Goal: Book appointment/travel/reservation

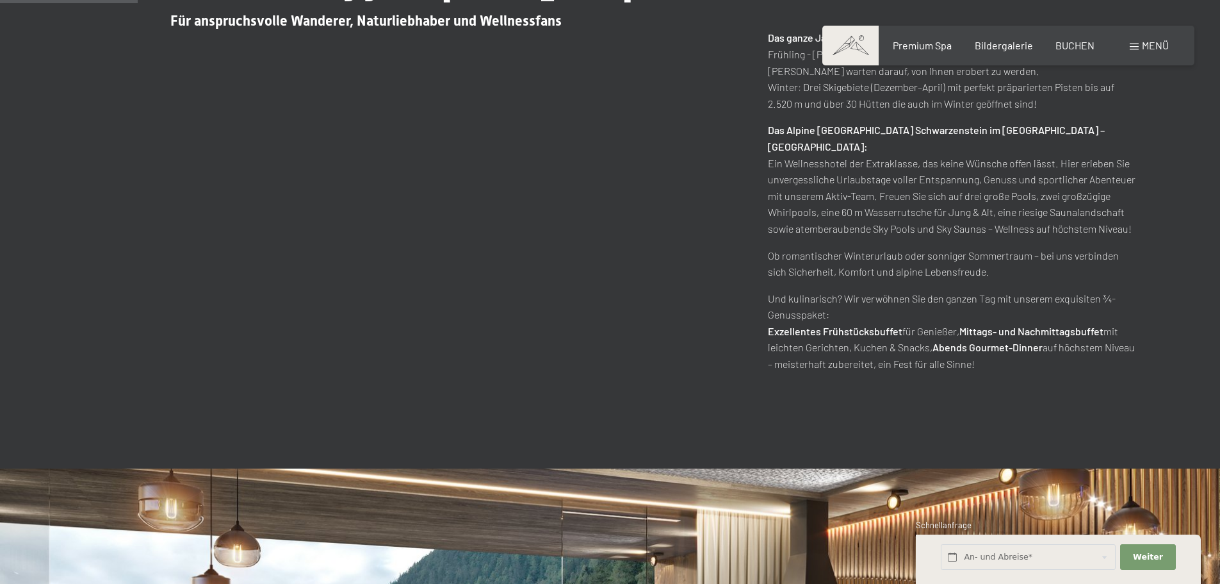
scroll to position [961, 0]
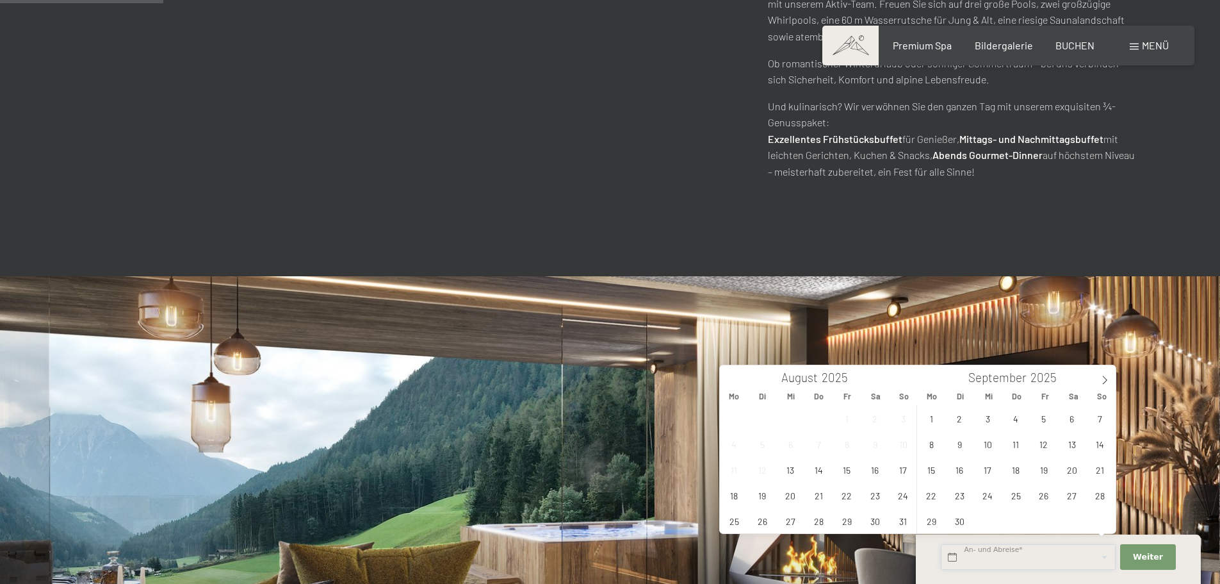
click at [968, 554] on input "text" at bounding box center [1028, 557] width 175 height 26
click at [1105, 378] on icon at bounding box center [1105, 380] width 4 height 8
click at [1072, 421] on span "4" at bounding box center [1072, 418] width 25 height 25
click at [1095, 421] on span "5" at bounding box center [1100, 418] width 25 height 25
type input "Sa. 04.10.2025 - So. 05.10.2025"
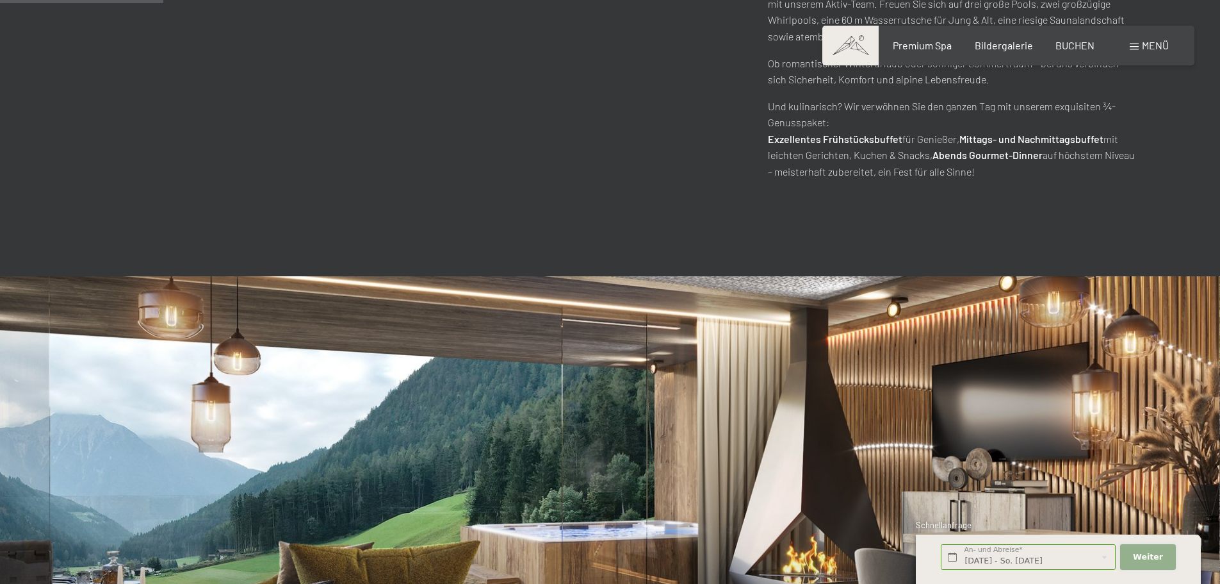
click at [1133, 550] on button "Weiter Adressfelder ausblenden" at bounding box center [1148, 557] width 55 height 26
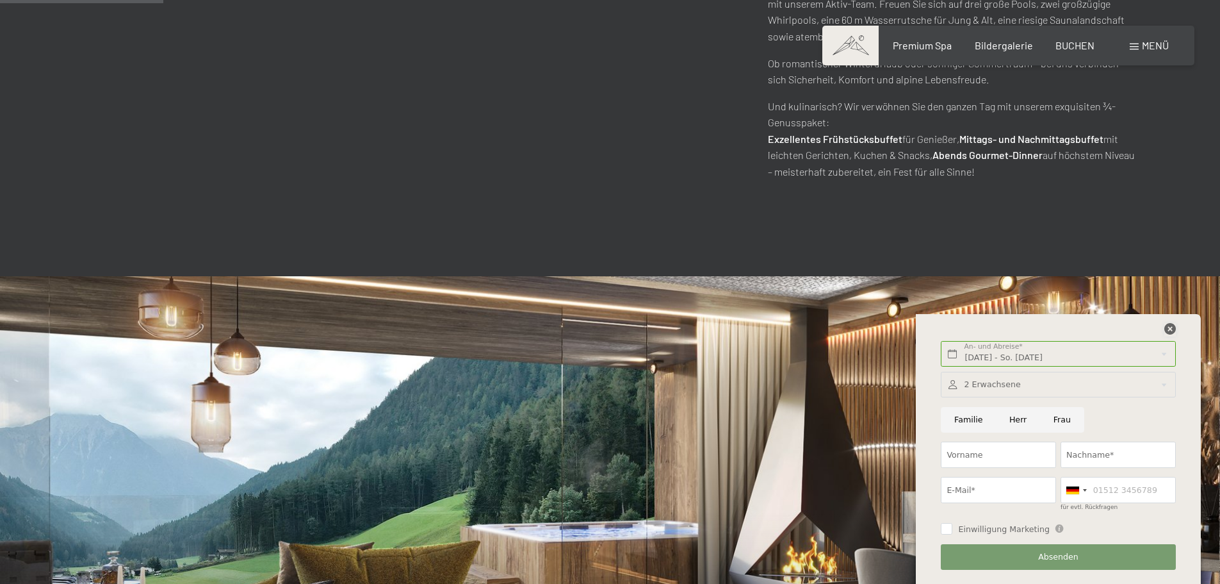
click at [1167, 328] on icon at bounding box center [1171, 329] width 12 height 12
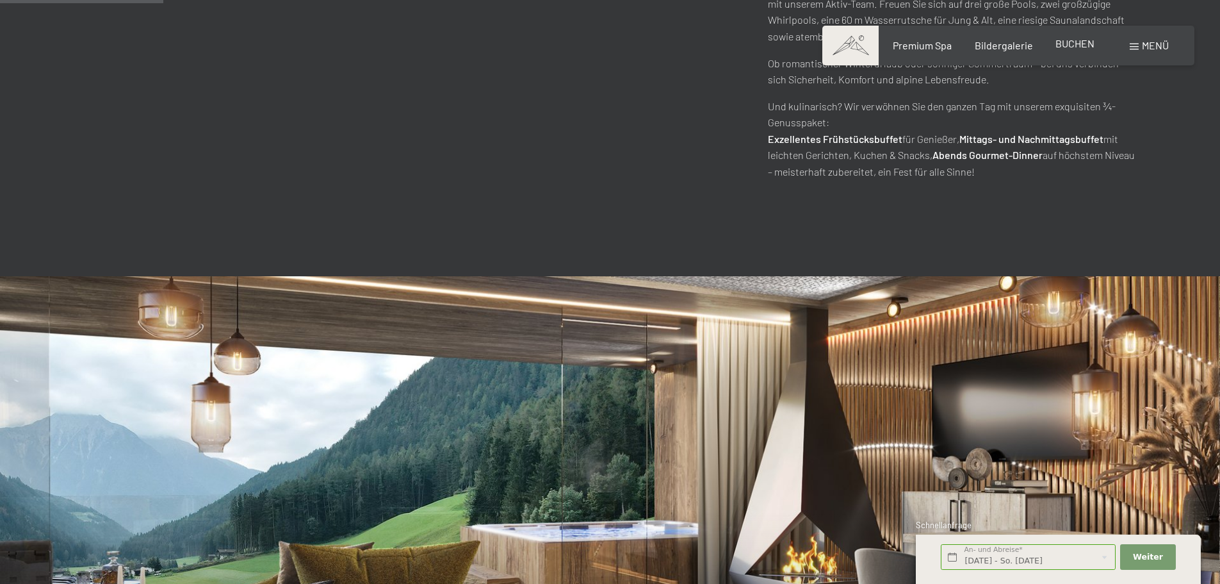
click at [1087, 46] on span "BUCHEN" at bounding box center [1075, 43] width 39 height 12
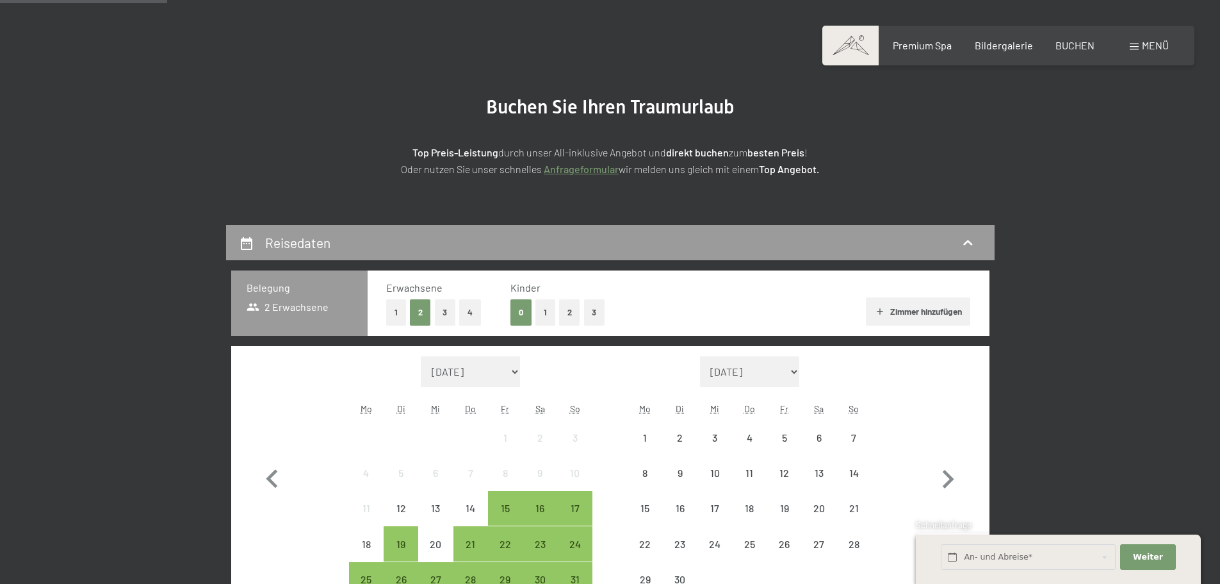
scroll to position [192, 0]
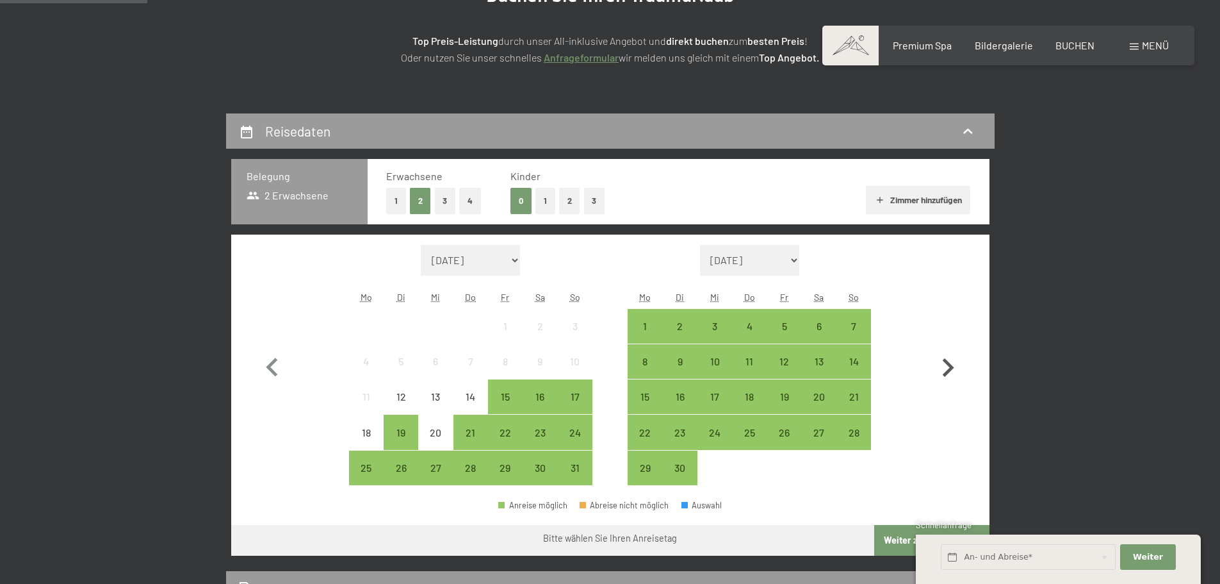
click at [941, 368] on icon "button" at bounding box center [948, 367] width 37 height 37
select select "2025-09-01"
select select "2025-10-01"
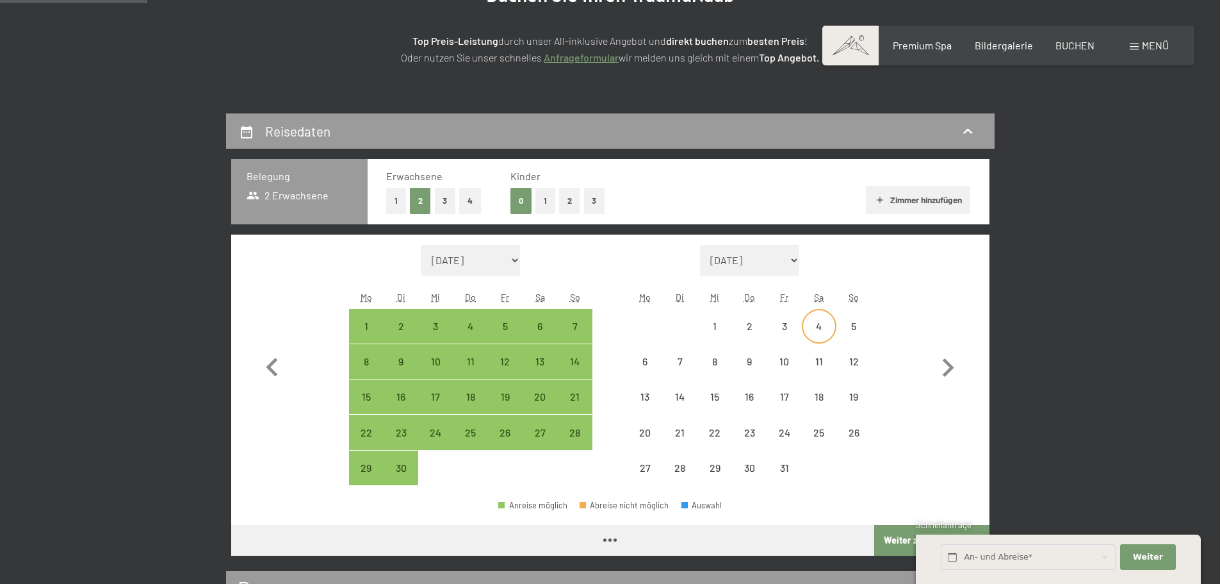
click at [816, 315] on div "4" at bounding box center [819, 326] width 32 height 32
select select "2025-09-01"
select select "2025-10-01"
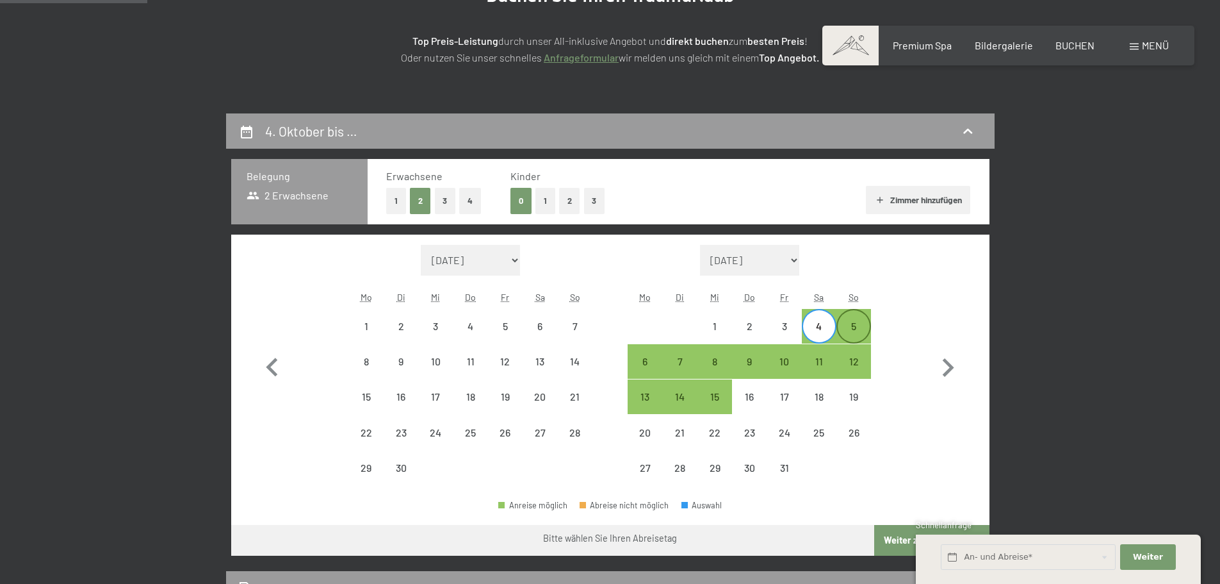
click at [851, 328] on div "5" at bounding box center [854, 337] width 32 height 32
select select "2025-09-01"
select select "2025-10-01"
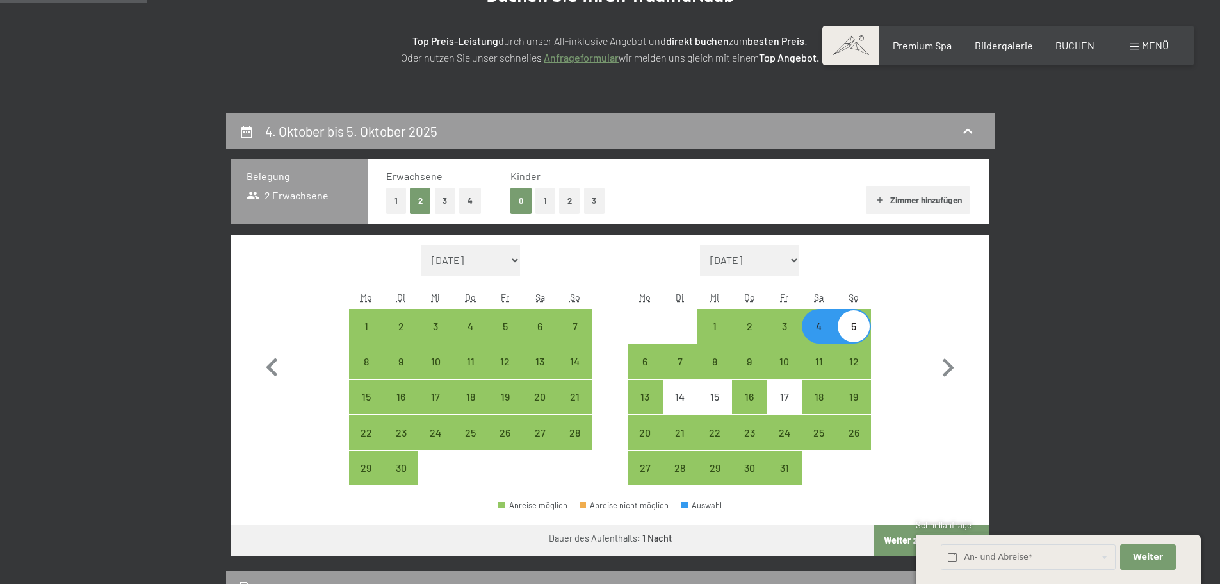
click at [907, 547] on icon at bounding box center [916, 558] width 27 height 24
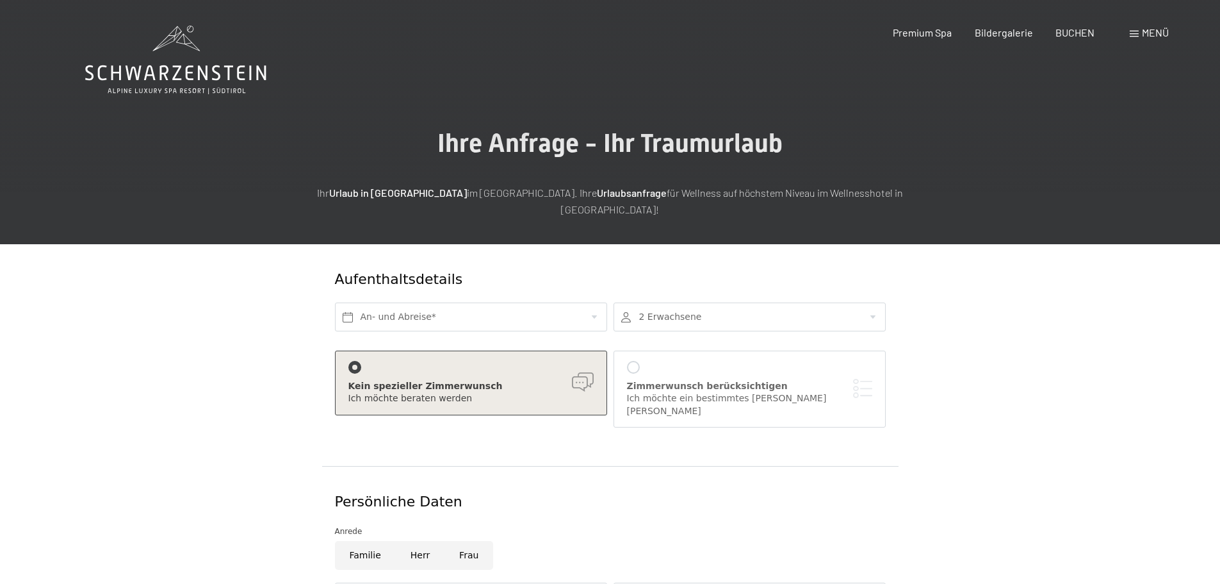
click at [1144, 26] on div "Buchen Anfragen Premium Spa Bildergalerie BUCHEN Menü DE IT EN Gutschein Bilder…" at bounding box center [1008, 33] width 321 height 14
click at [1143, 26] on div "Buchen Anfragen Premium Spa Bildergalerie BUCHEN Menü DE IT EN Gutschein Bilder…" at bounding box center [1008, 33] width 321 height 14
click at [1143, 28] on span "Menü" at bounding box center [1155, 32] width 27 height 12
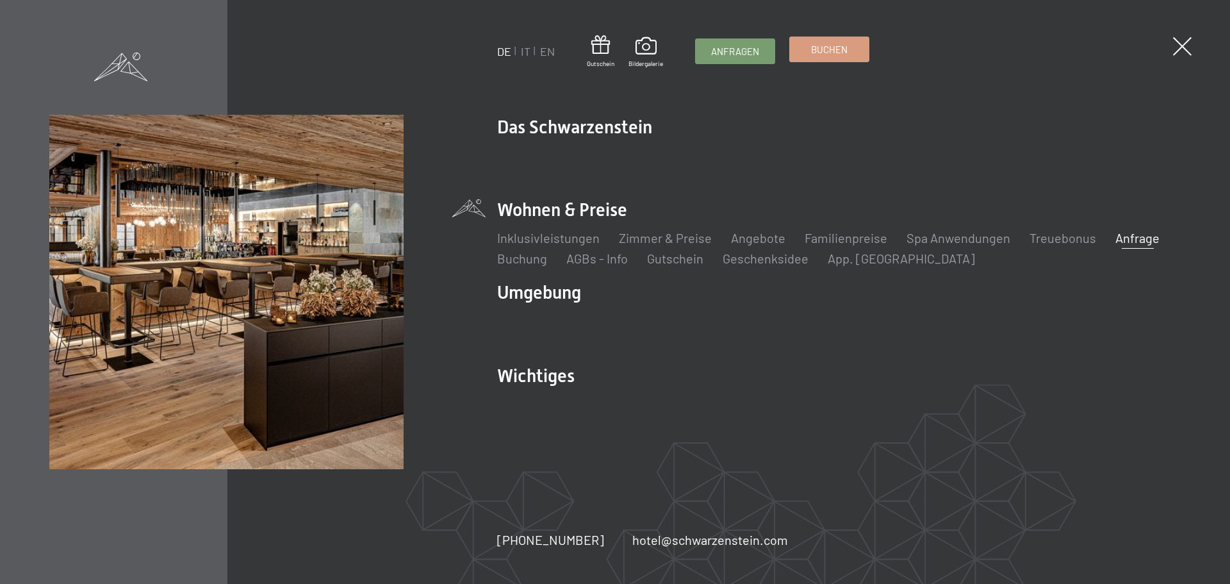
click at [817, 48] on span "Buchen" at bounding box center [829, 49] width 37 height 13
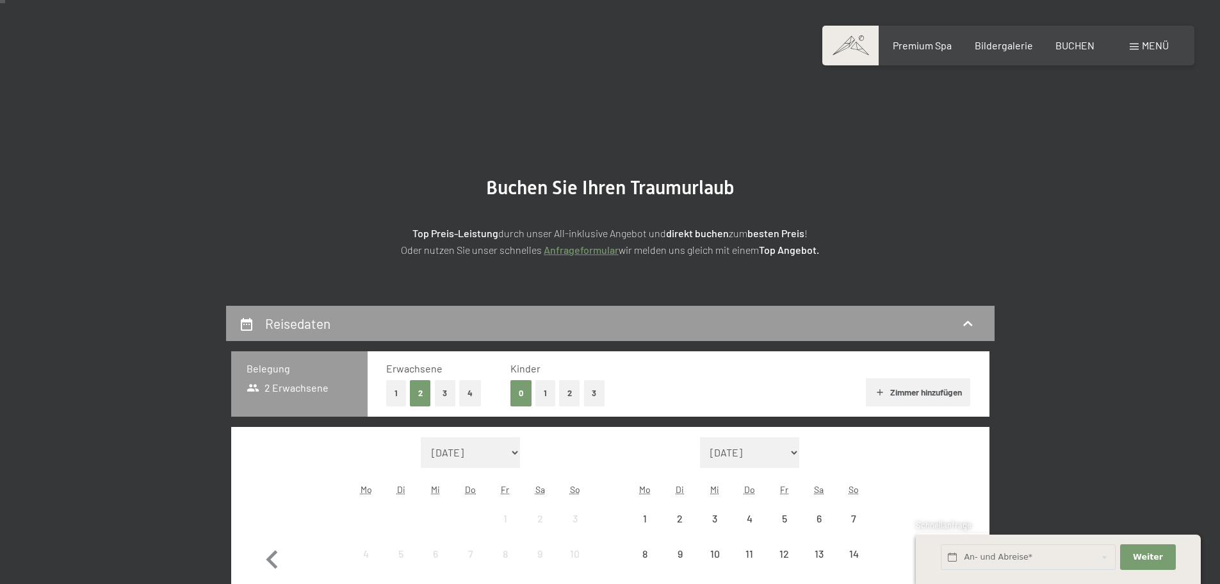
scroll to position [192, 0]
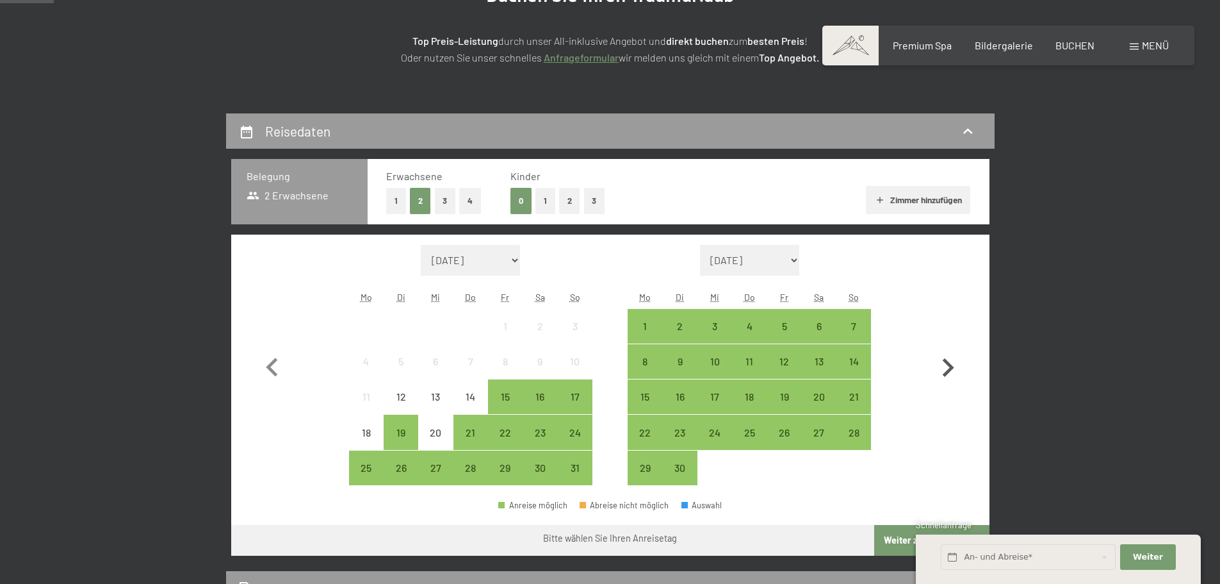
click at [951, 364] on icon "button" at bounding box center [948, 367] width 37 height 37
select select "2025-09-01"
select select "2025-10-01"
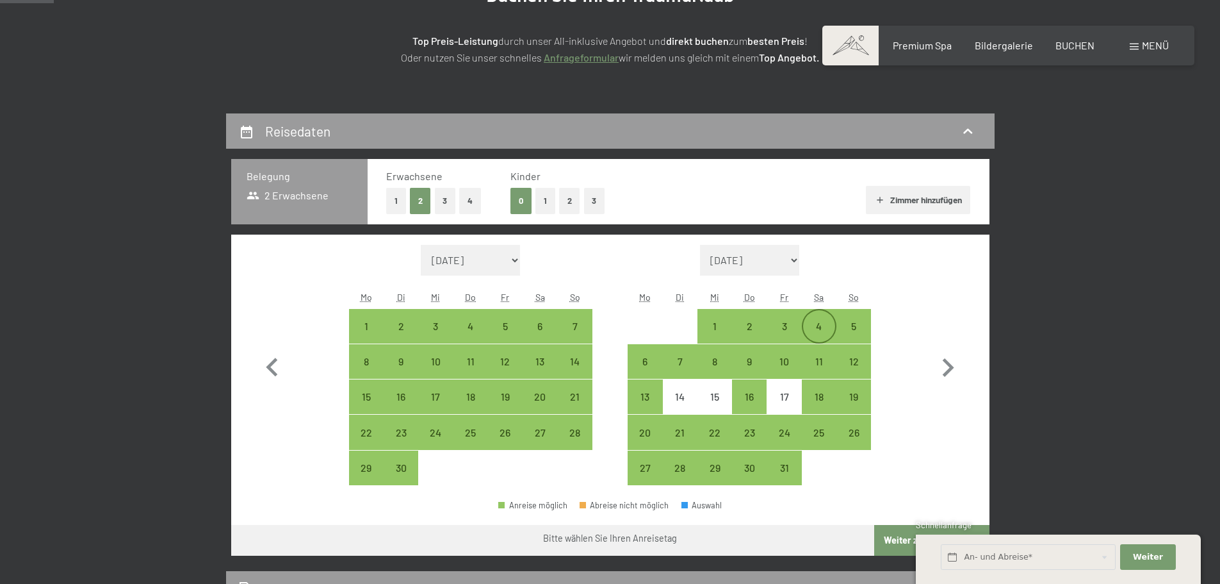
click at [828, 329] on div "4" at bounding box center [819, 337] width 32 height 32
select select "2025-09-01"
select select "2025-10-01"
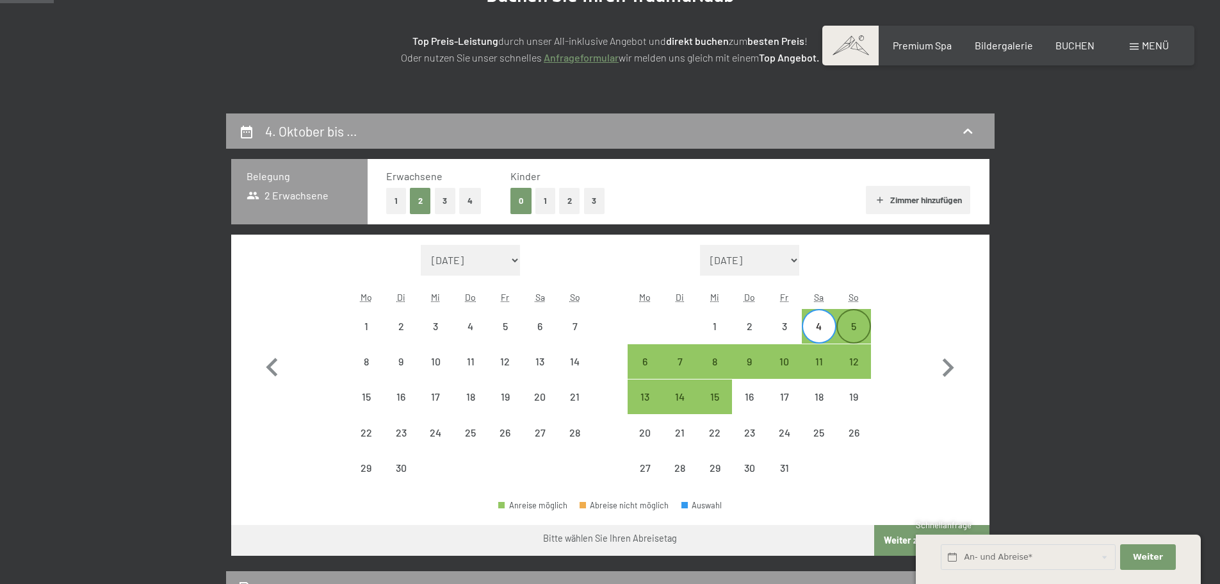
click at [851, 329] on div "5" at bounding box center [854, 337] width 32 height 32
select select "2025-09-01"
select select "2025-10-01"
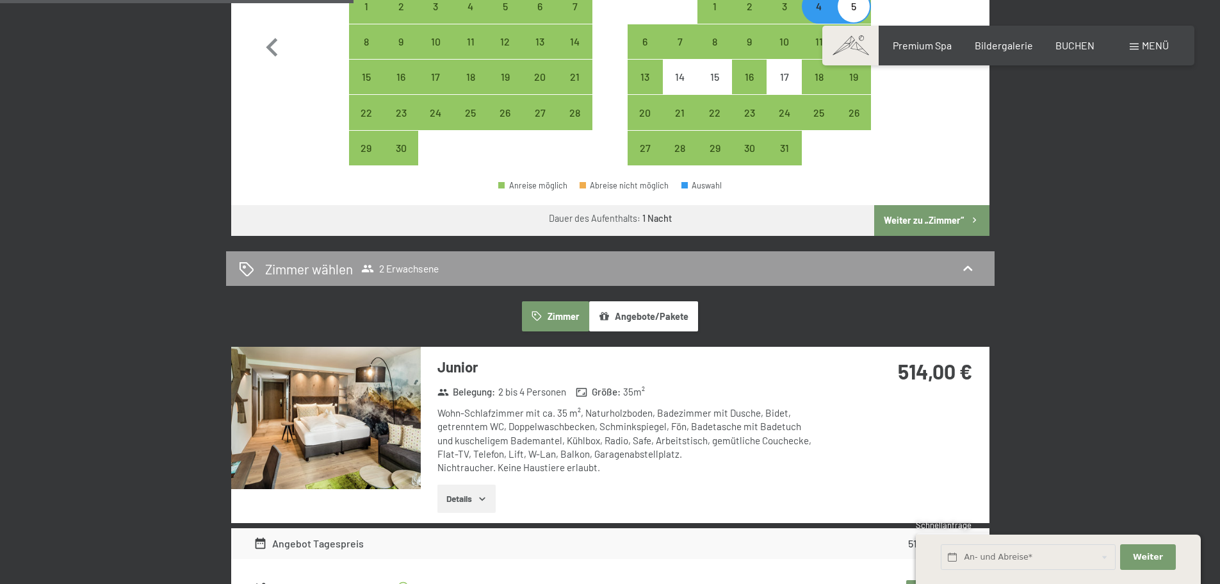
scroll to position [513, 0]
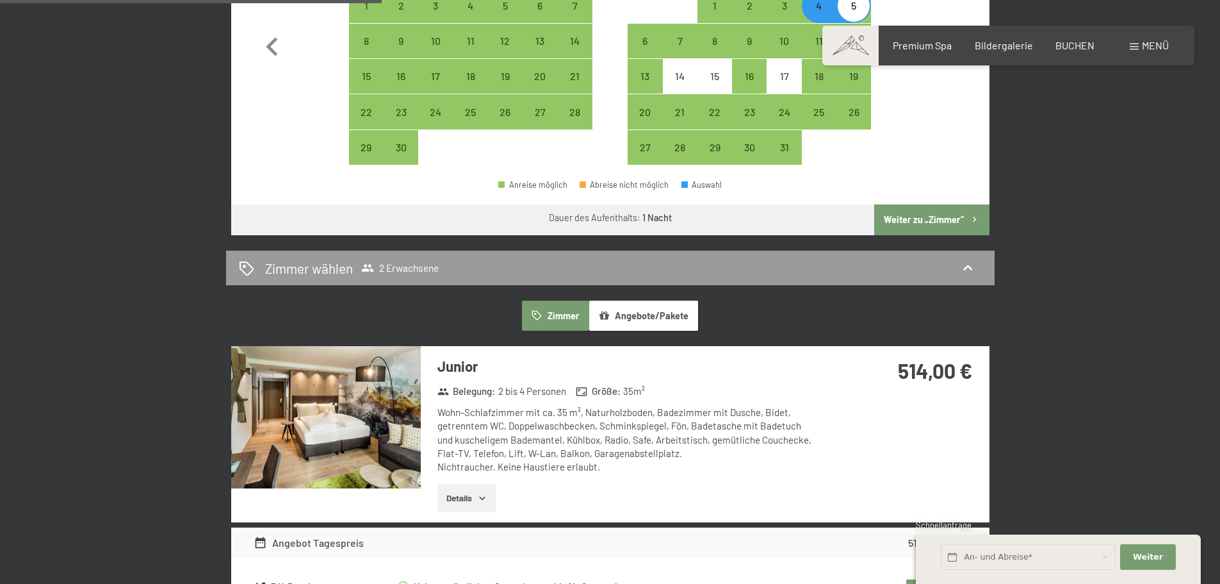
click at [901, 205] on button "Weiter zu „Zimmer“" at bounding box center [932, 219] width 115 height 31
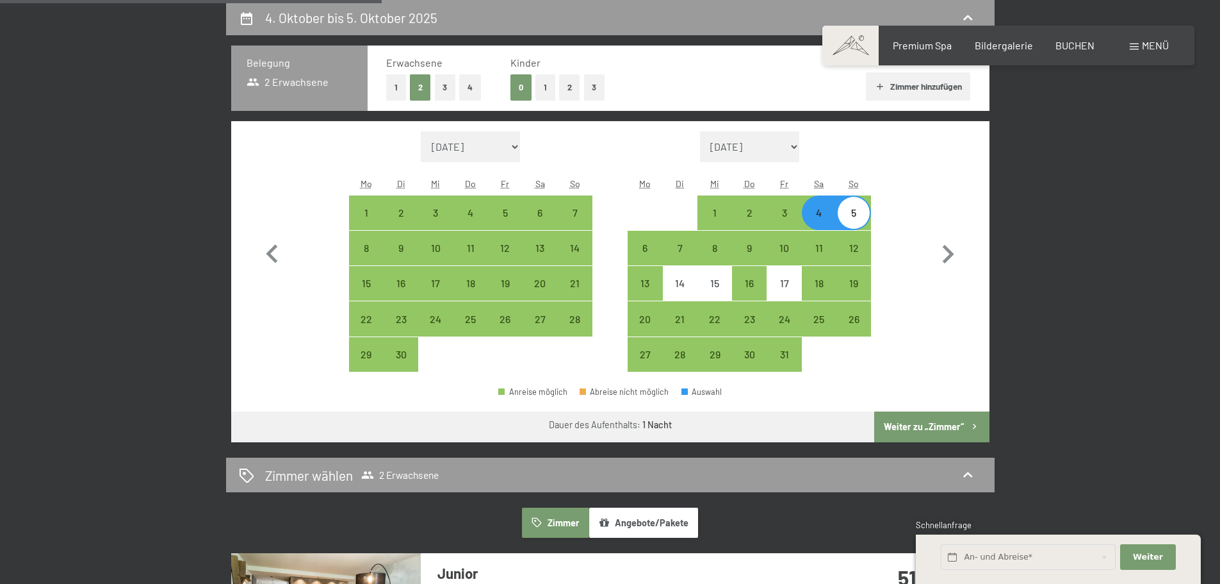
select select "2025-09-01"
select select "2025-10-01"
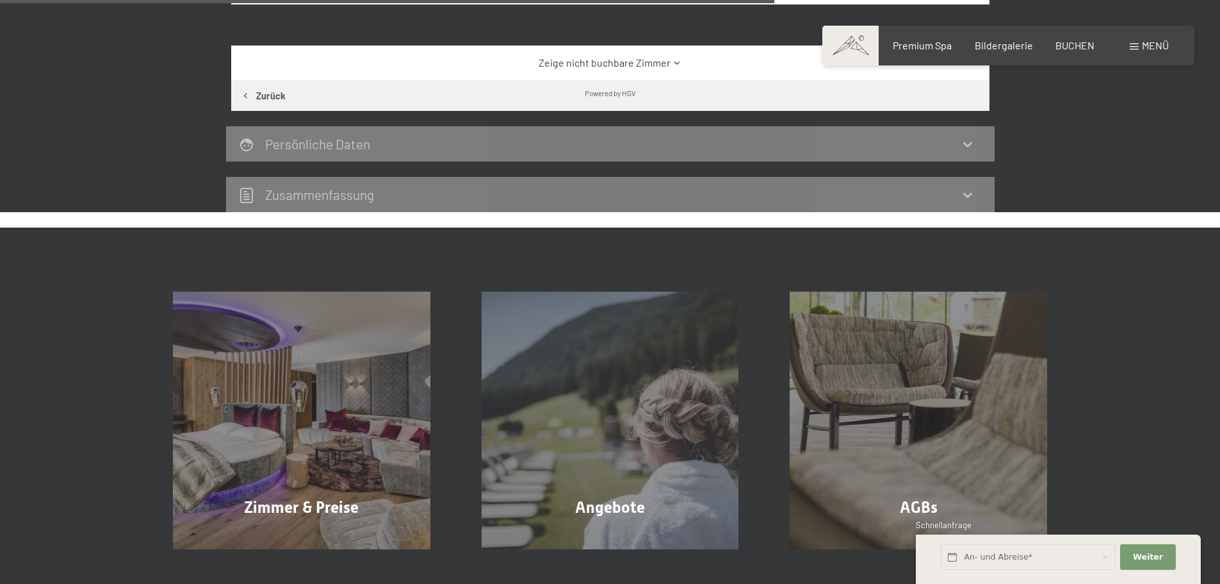
scroll to position [626, 0]
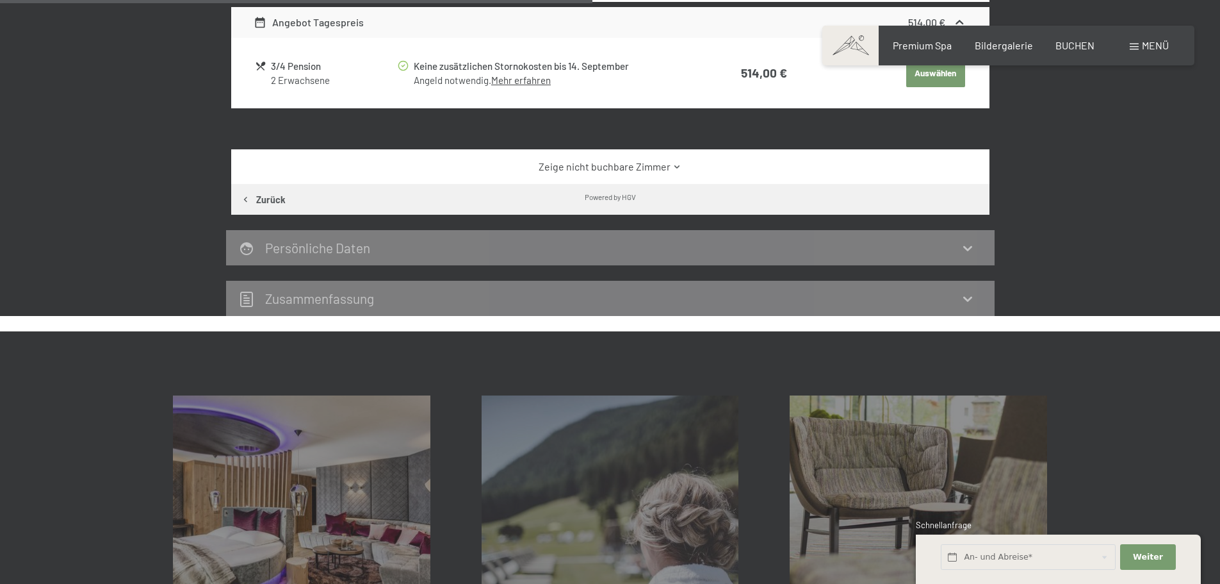
click at [586, 168] on link "Zeige nicht buchbare Zimmer" at bounding box center [610, 167] width 713 height 14
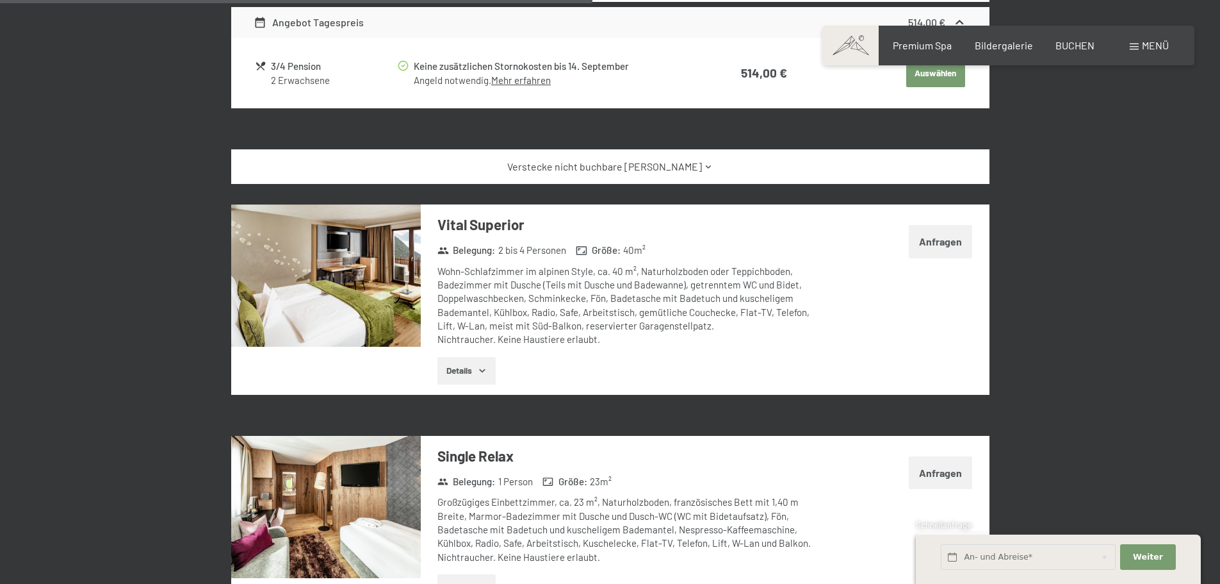
click at [582, 169] on link "Verstecke nicht buchbare Zimmer" at bounding box center [610, 167] width 713 height 14
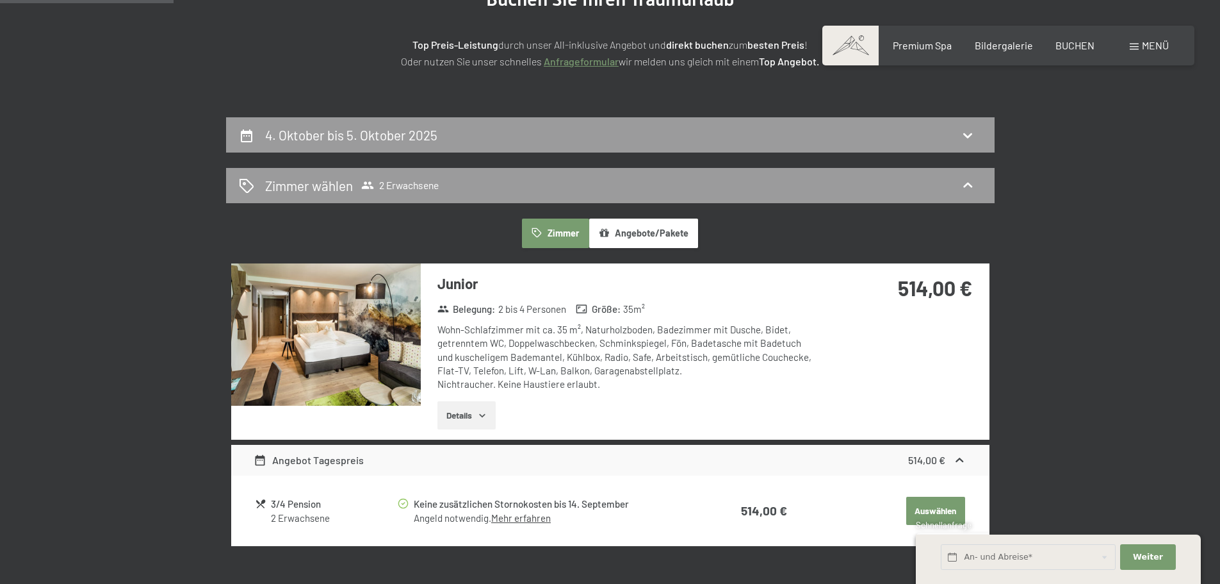
scroll to position [192, 0]
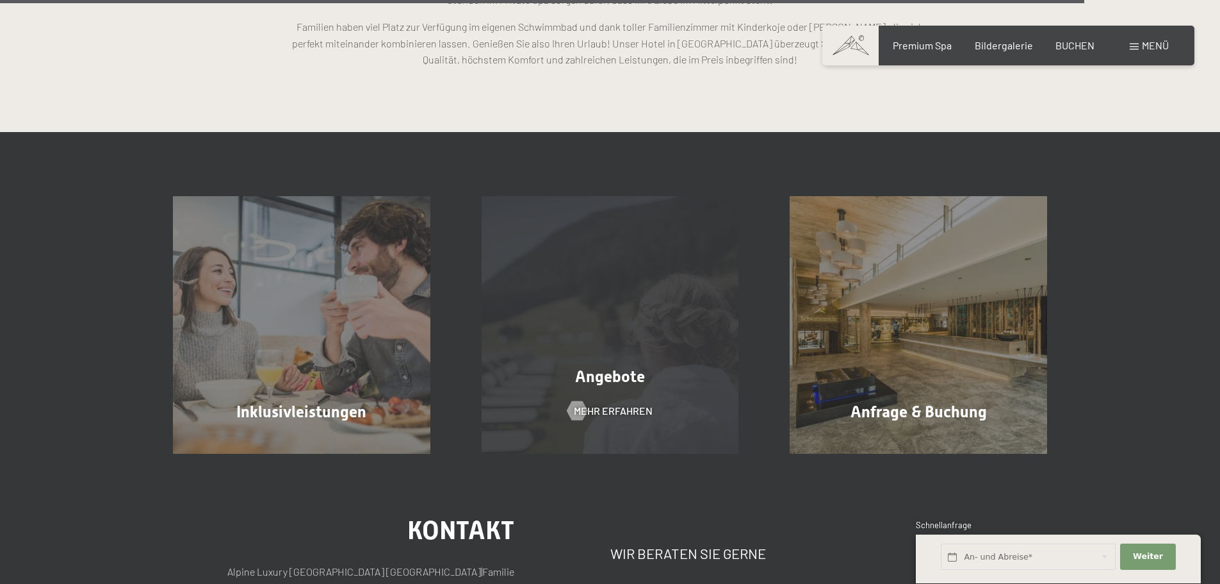
scroll to position [3780, 0]
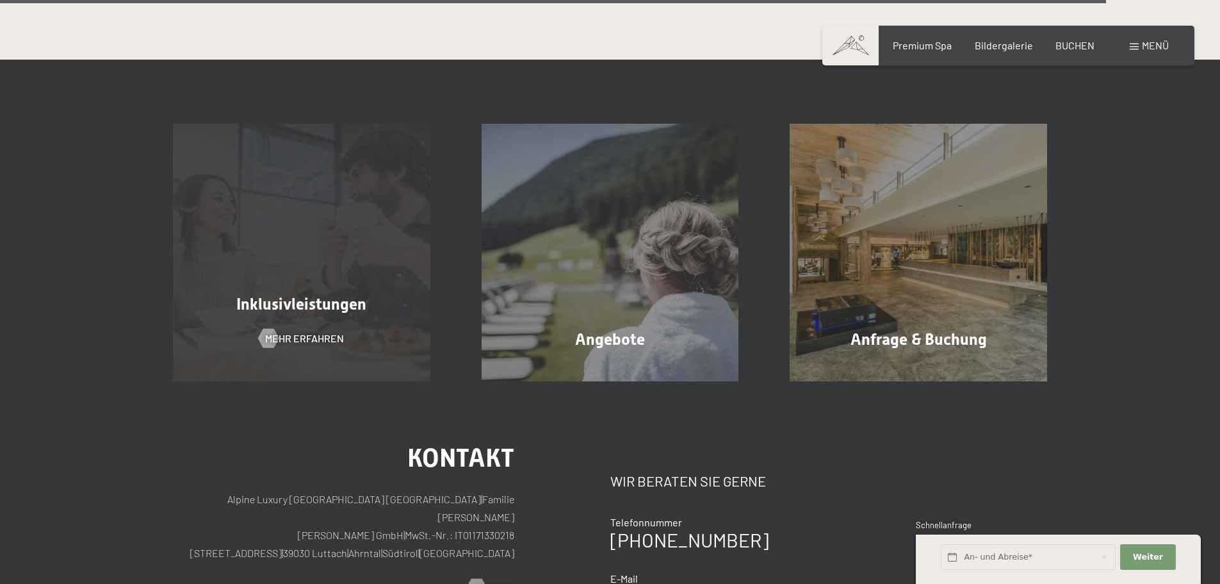
click at [250, 293] on div "Inklusivleistungen" at bounding box center [301, 304] width 309 height 22
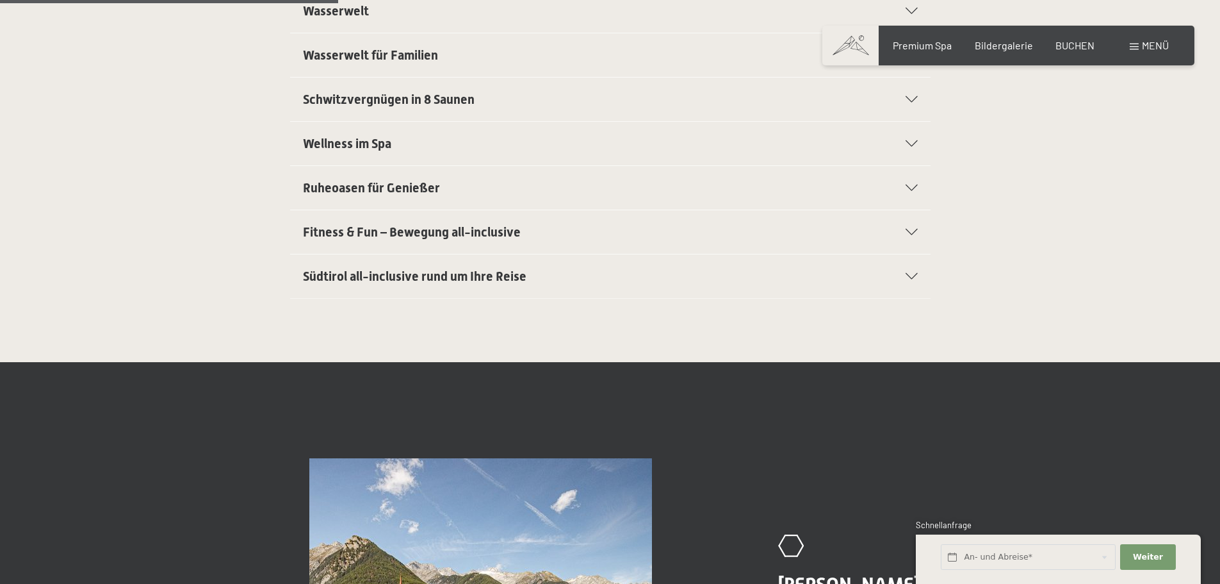
scroll to position [705, 0]
